Goal: Task Accomplishment & Management: Use online tool/utility

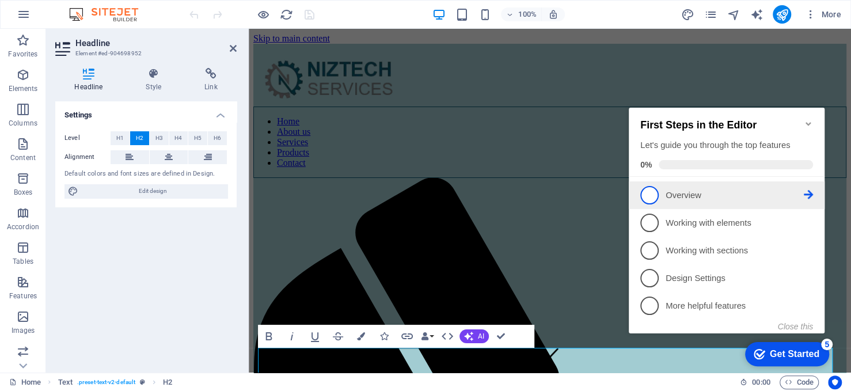
scroll to position [12, 0]
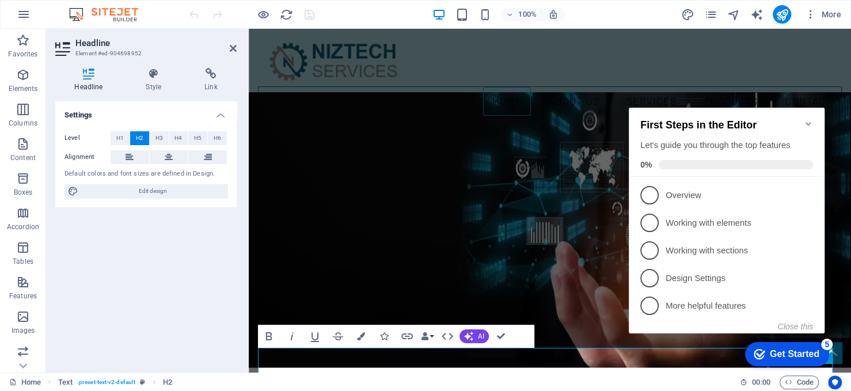
click at [150, 229] on div "Settings Level H1 H2 H3 H4 H5 H6 Alignment Default colors and font sizes are de…" at bounding box center [145, 232] width 181 height 262
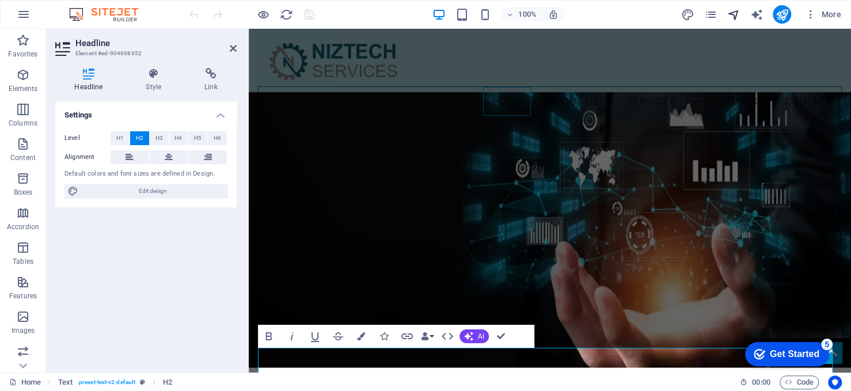
click at [730, 12] on icon "navigator" at bounding box center [732, 14] width 13 height 13
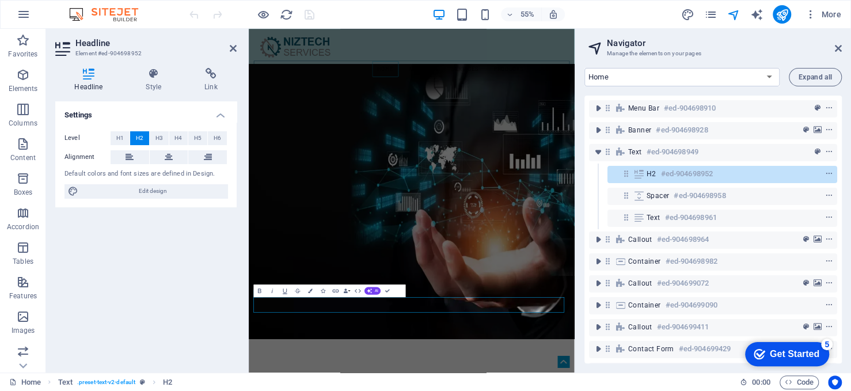
click at [159, 216] on div "Settings Level H1 H2 H3 H4 H5 H6 Alignment Default colors and font sizes are de…" at bounding box center [145, 232] width 181 height 262
drag, startPoint x: 837, startPoint y: 45, endPoint x: 588, endPoint y: 16, distance: 250.3
click at [837, 45] on icon at bounding box center [837, 48] width 7 height 9
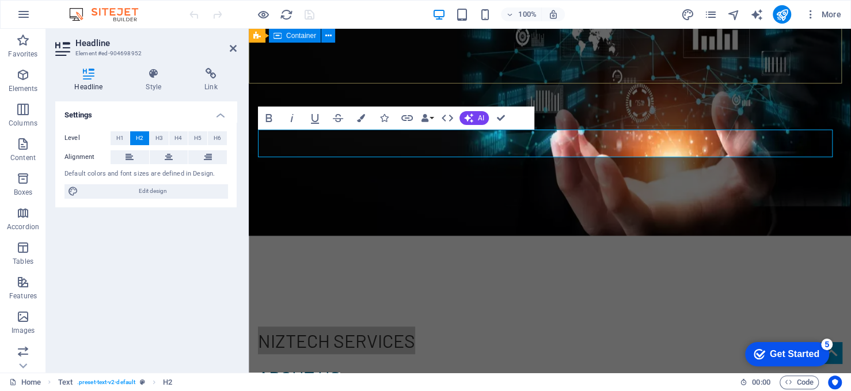
scroll to position [230, 0]
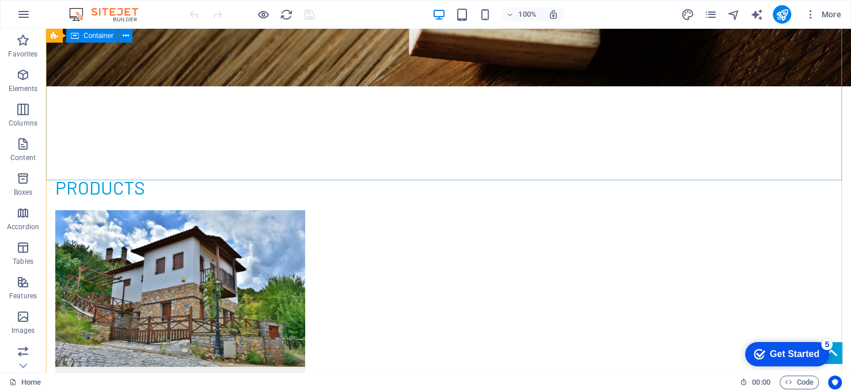
scroll to position [2627, 0]
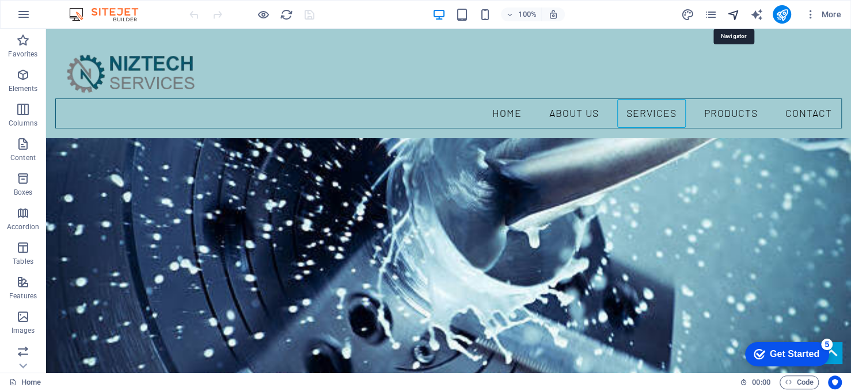
click at [737, 11] on icon "navigator" at bounding box center [732, 14] width 13 height 13
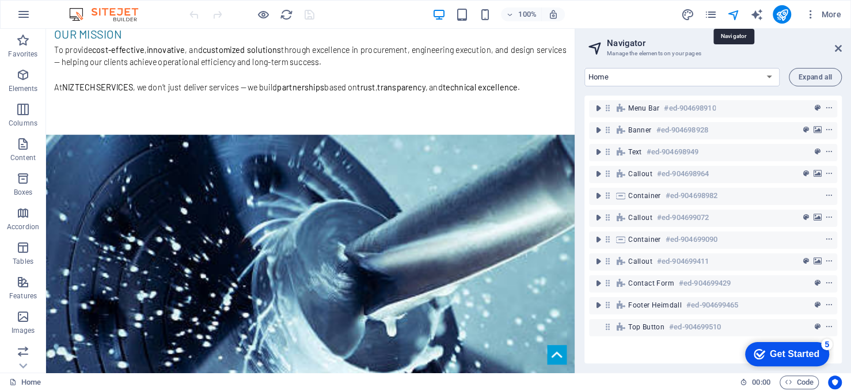
scroll to position [949, 0]
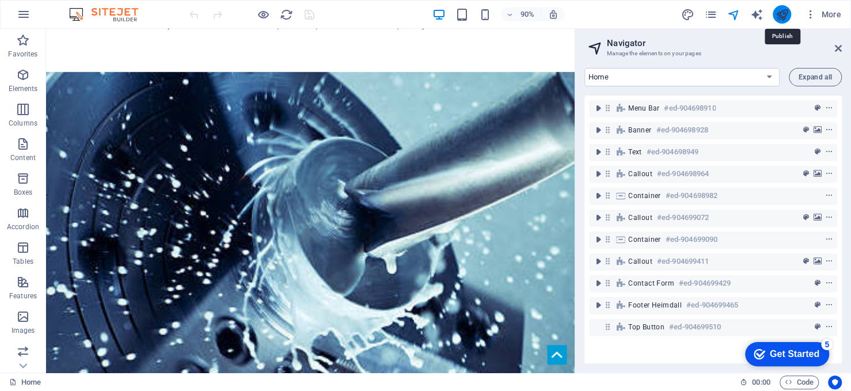
click at [780, 16] on icon "publish" at bounding box center [781, 14] width 13 height 13
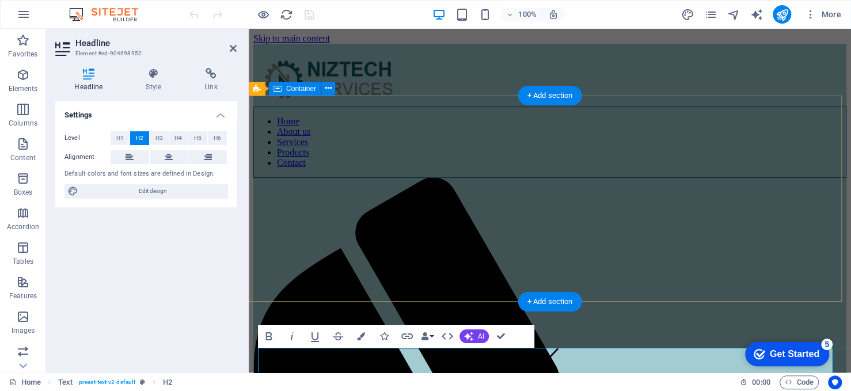
scroll to position [12, 0]
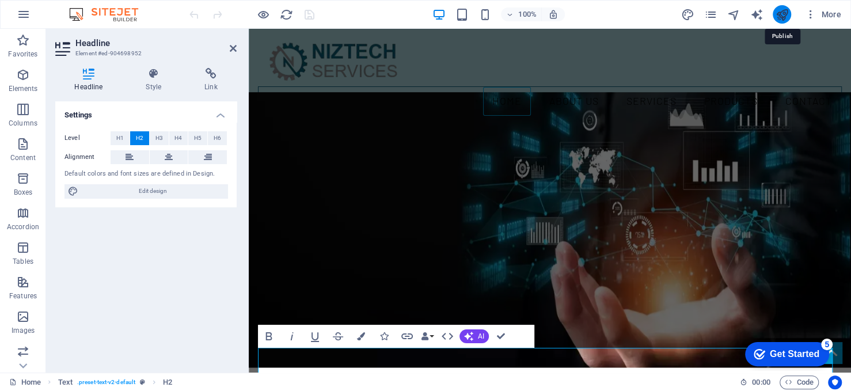
click at [784, 20] on icon "publish" at bounding box center [781, 14] width 13 height 13
